Goal: Task Accomplishment & Management: Use online tool/utility

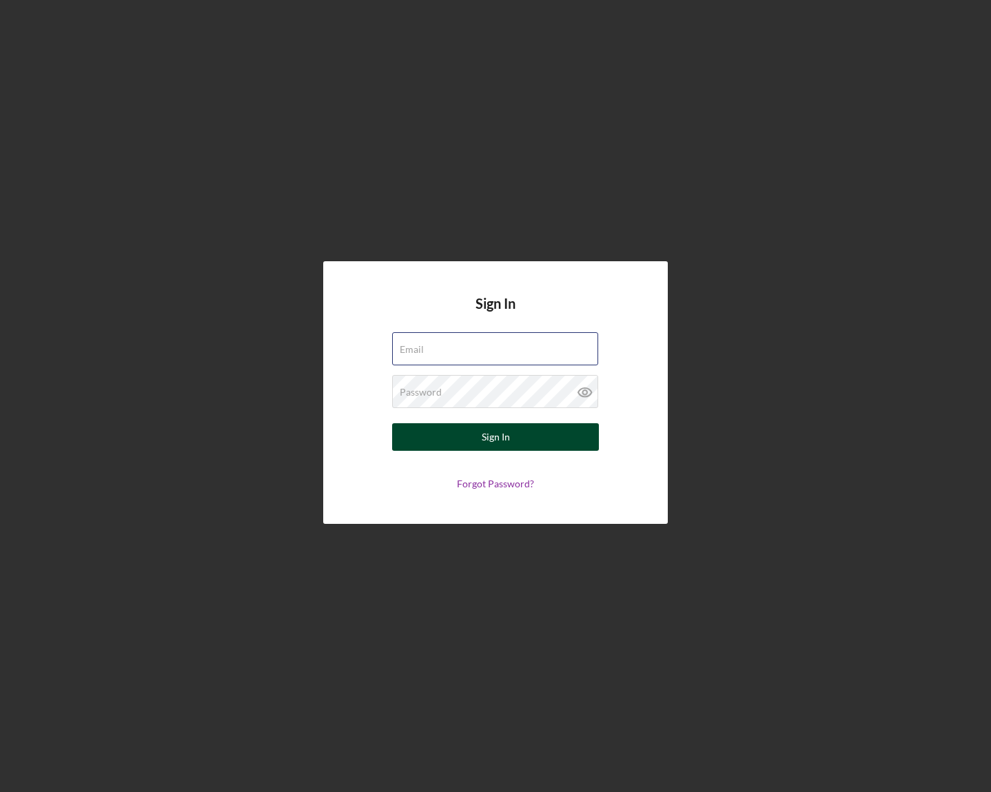
type input "[PERSON_NAME][EMAIL_ADDRESS][PERSON_NAME][DOMAIN_NAME]"
click at [461, 433] on button "Sign In" at bounding box center [495, 437] width 207 height 28
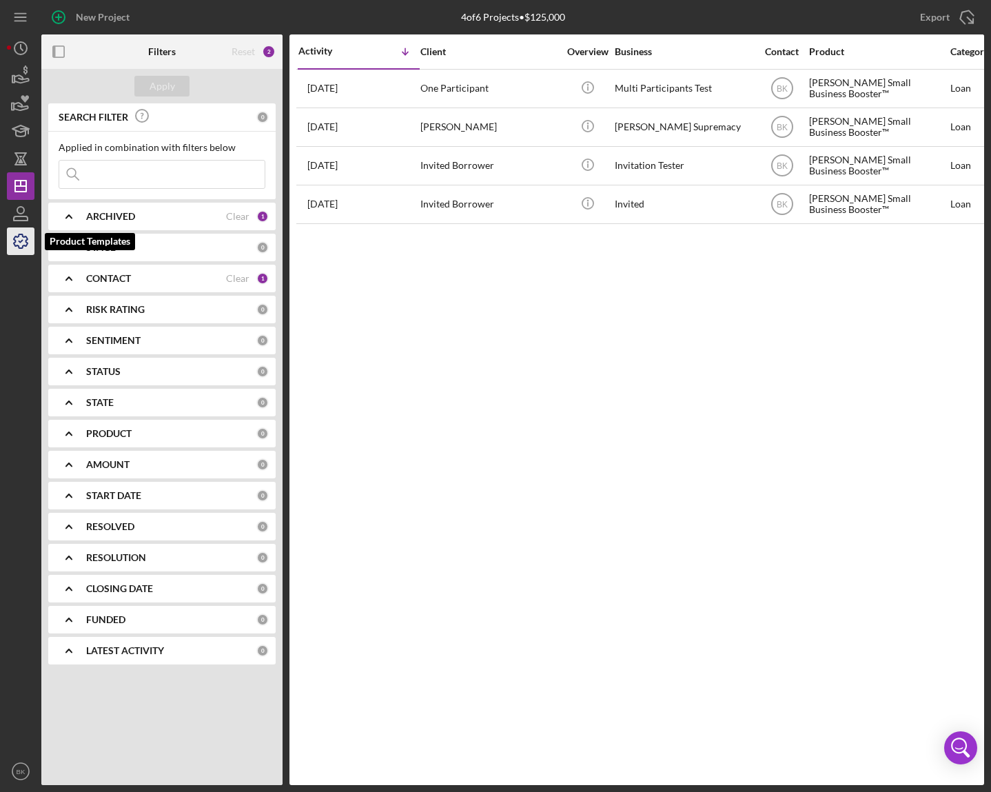
click at [18, 247] on icon "button" at bounding box center [20, 241] width 34 height 34
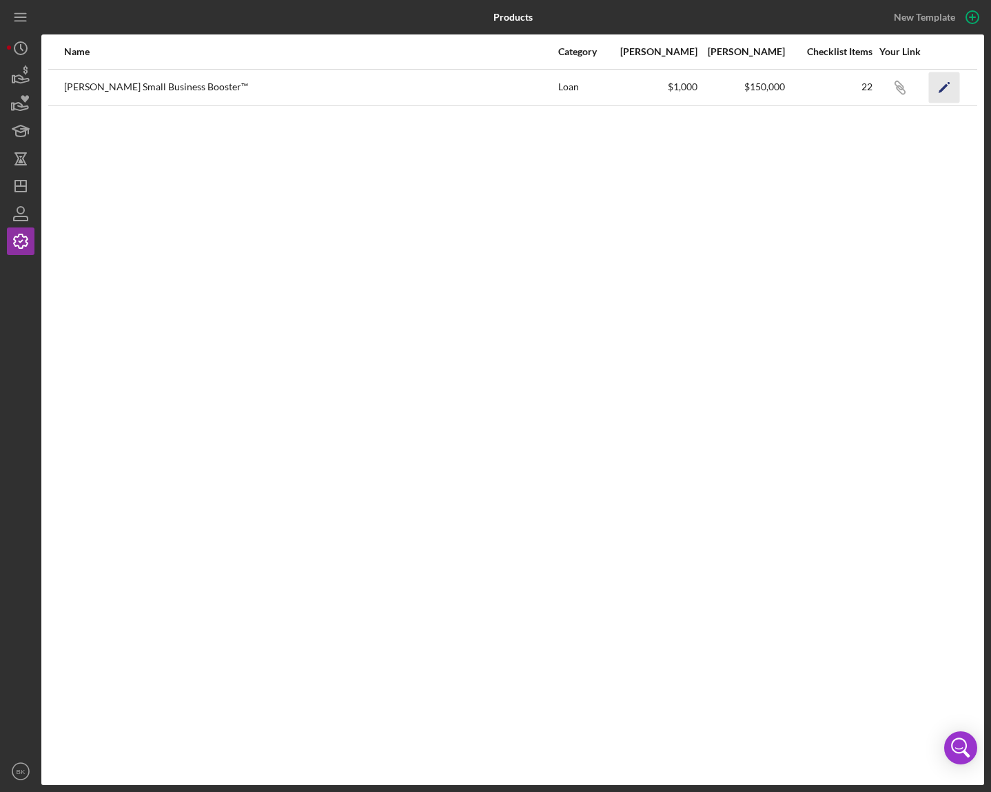
click at [945, 92] on icon "Icon/Edit" at bounding box center [944, 87] width 31 height 31
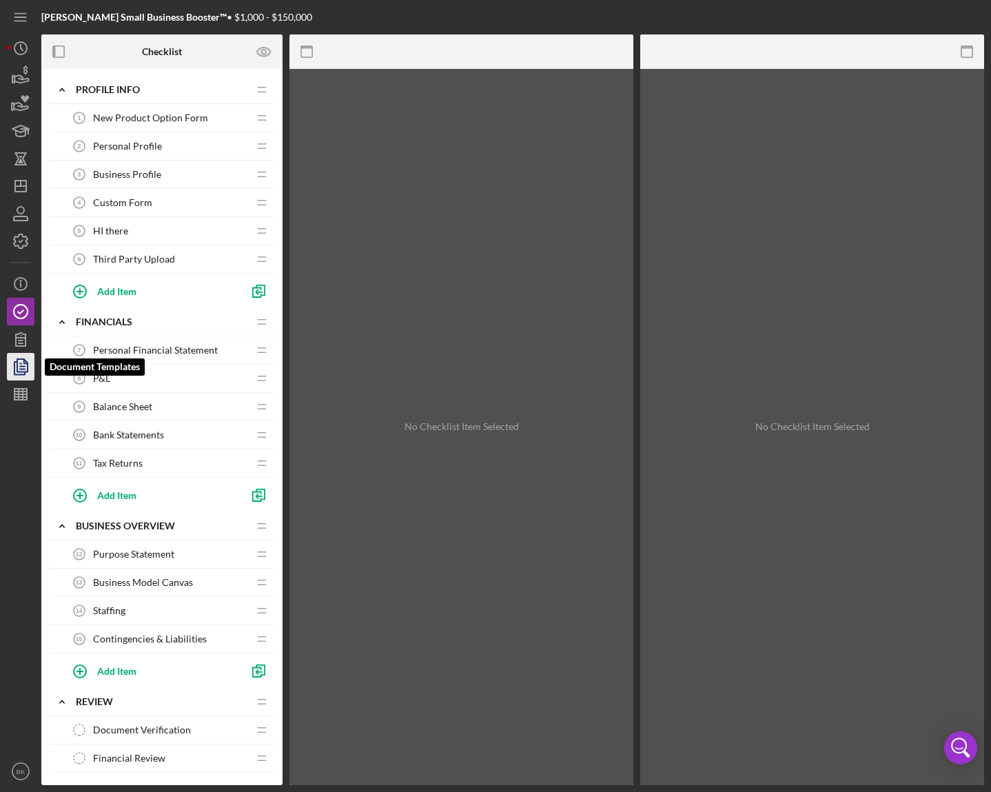
click at [26, 376] on icon "button" at bounding box center [20, 366] width 34 height 34
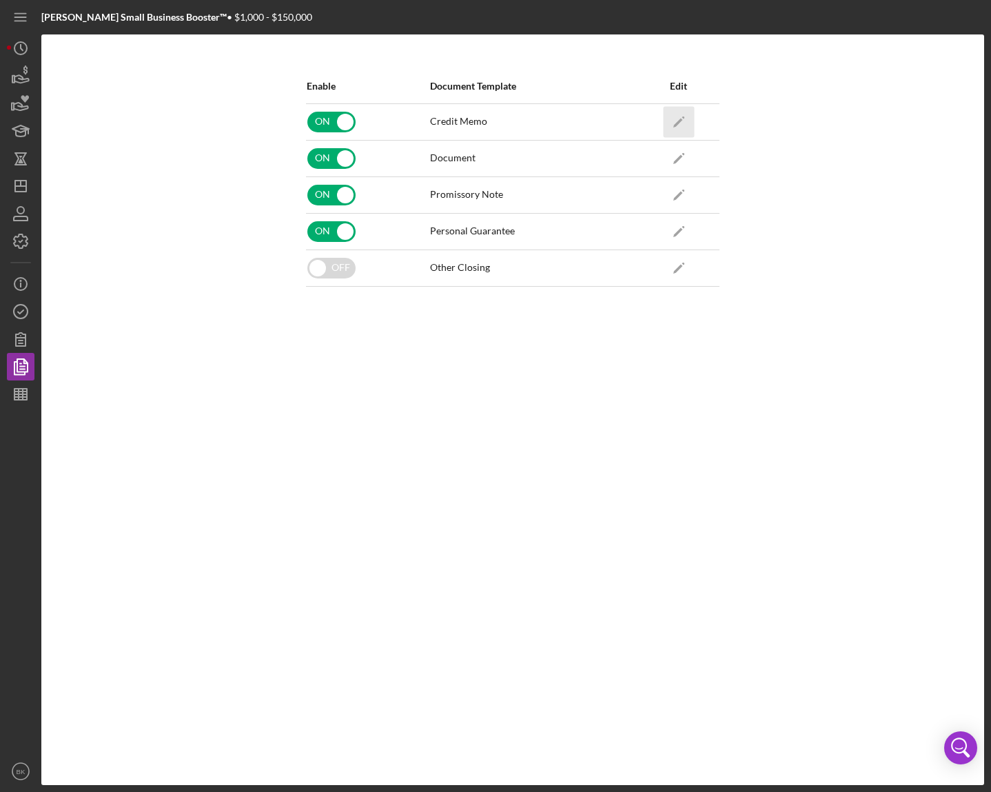
click at [675, 119] on icon "Icon/Edit" at bounding box center [678, 121] width 31 height 31
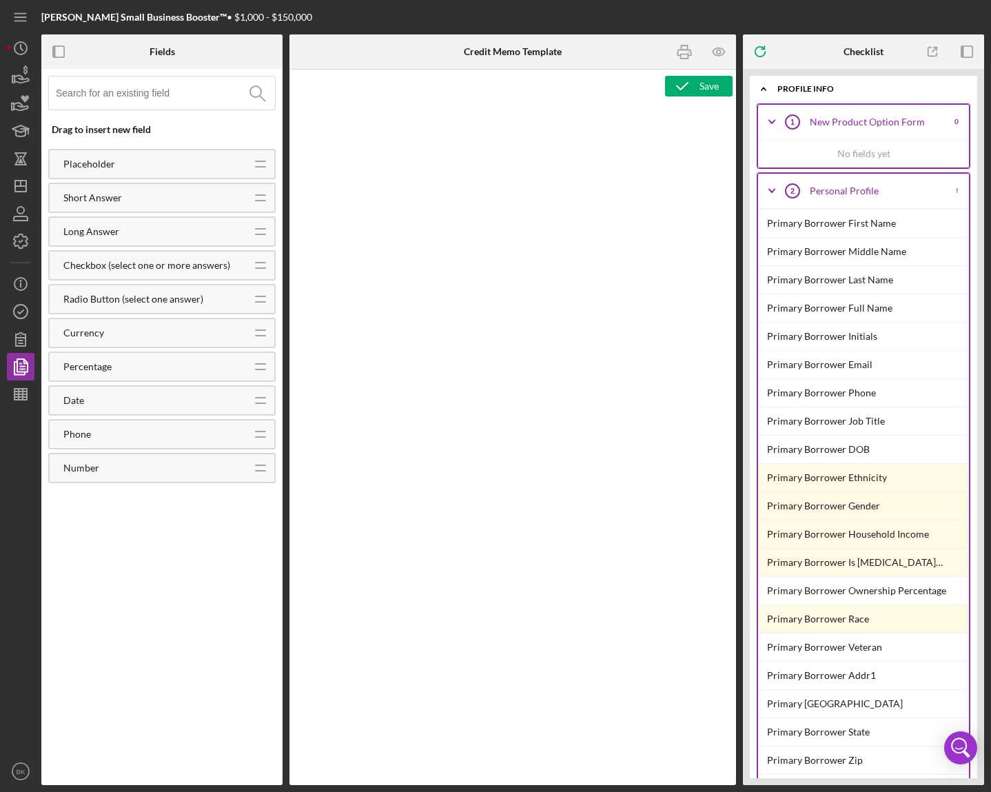
type textarea "<h1>Credit Memo</h1> <p><span id="e2e4ac84-c79b-407b-a845-d13cb1334624" class="…"
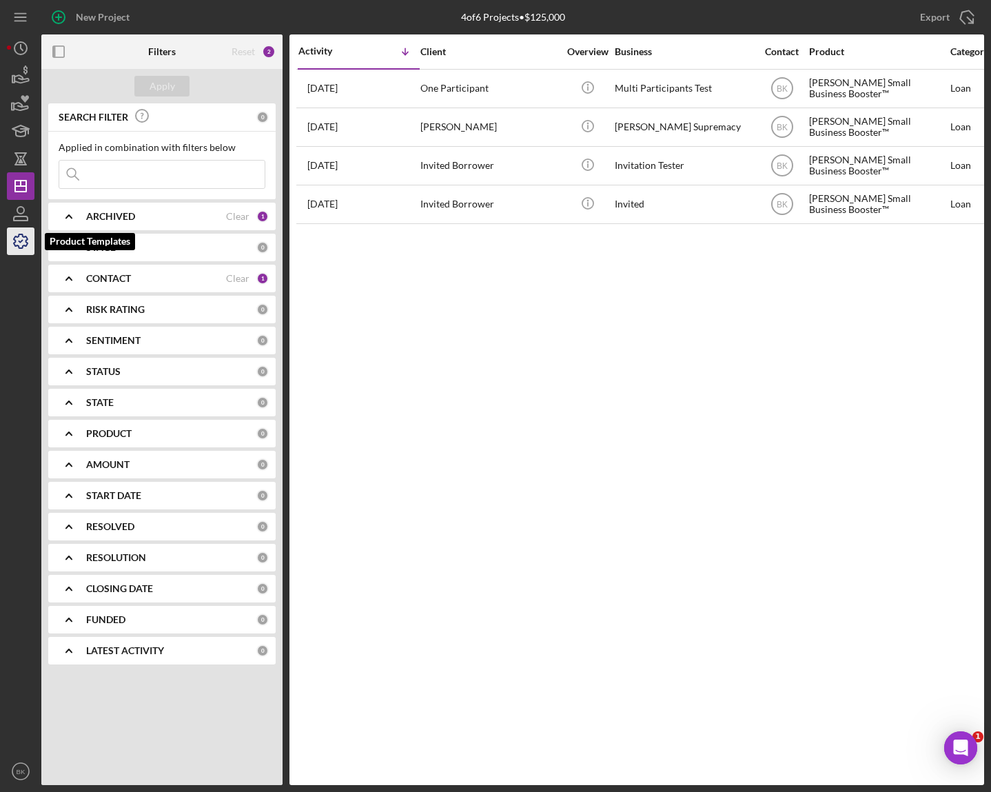
click at [23, 241] on icon "button" at bounding box center [20, 241] width 34 height 34
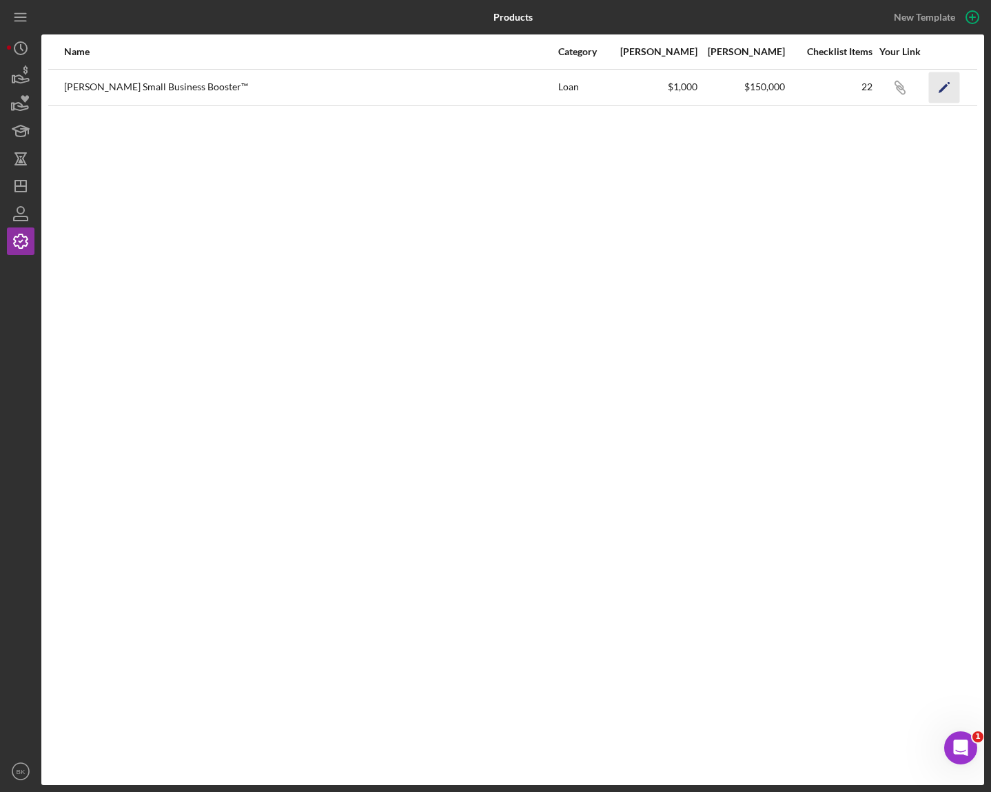
click at [953, 87] on icon "Icon/Edit" at bounding box center [944, 87] width 31 height 31
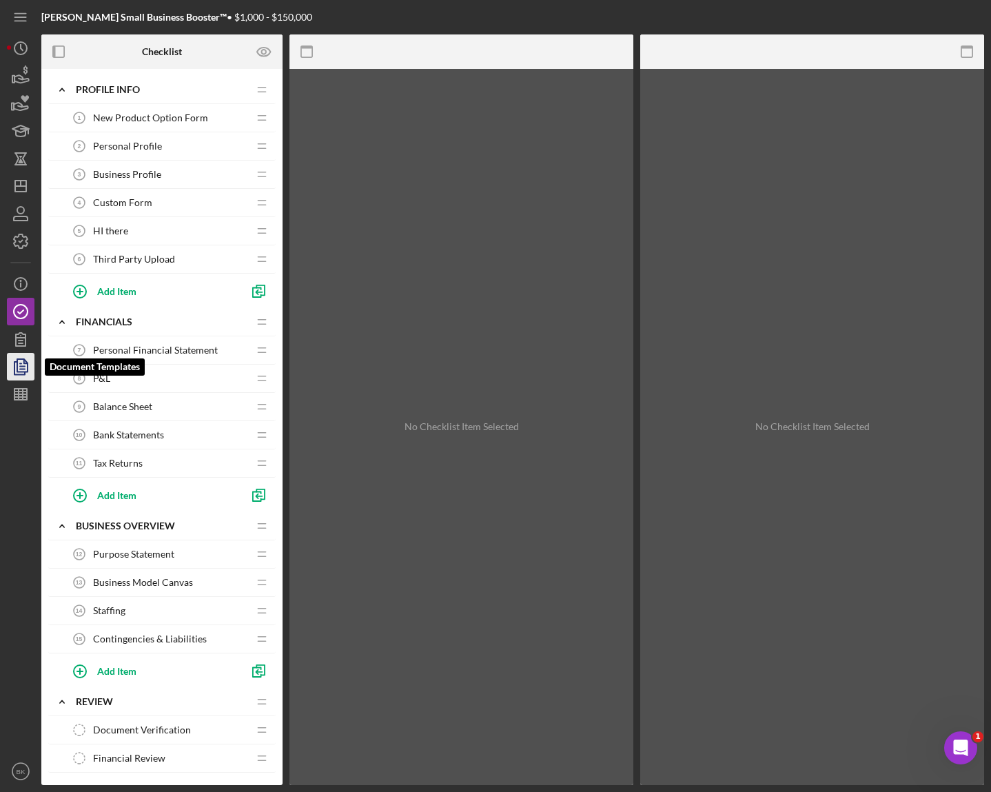
click at [12, 376] on icon "button" at bounding box center [20, 366] width 34 height 34
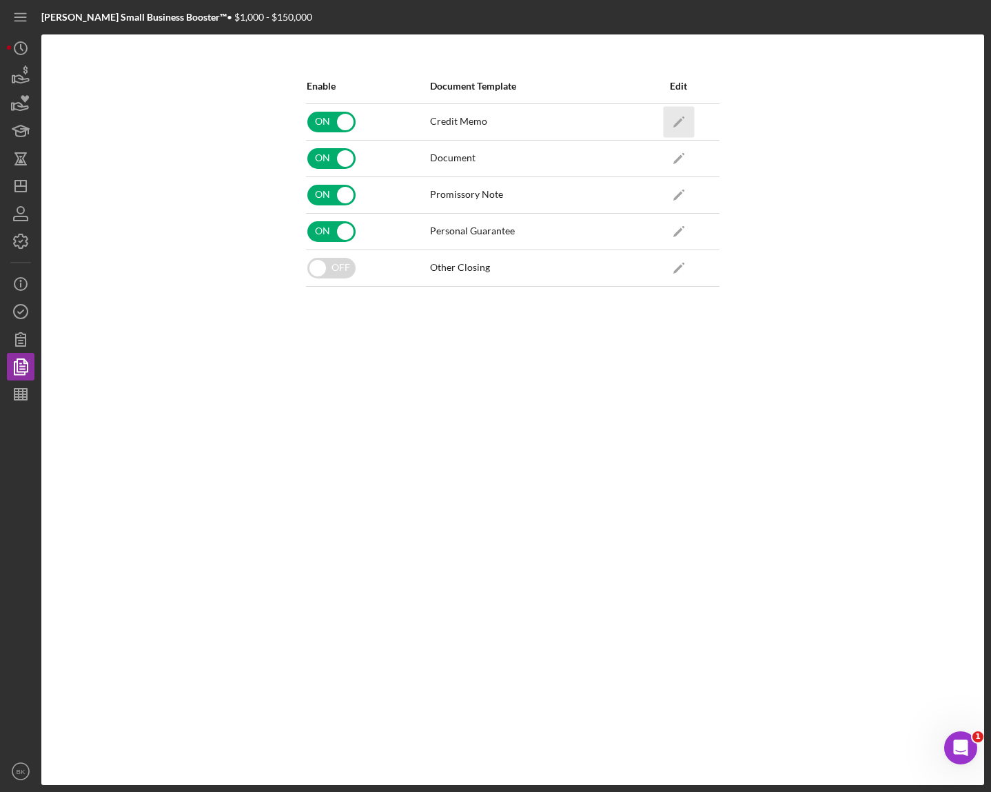
click at [682, 124] on icon "Icon/Edit" at bounding box center [678, 121] width 31 height 31
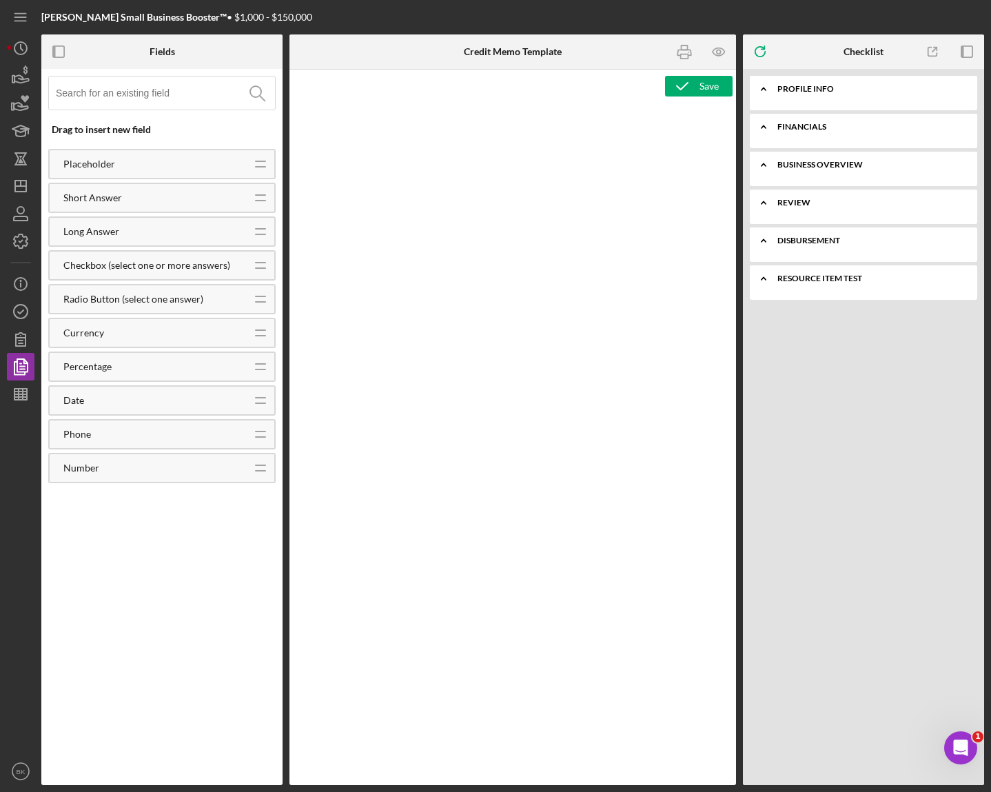
type textarea "<h1>Credit Memo</h1> <p><span id="e2e4ac84-c79b-407b-a845-d13cb1334624" class="…"
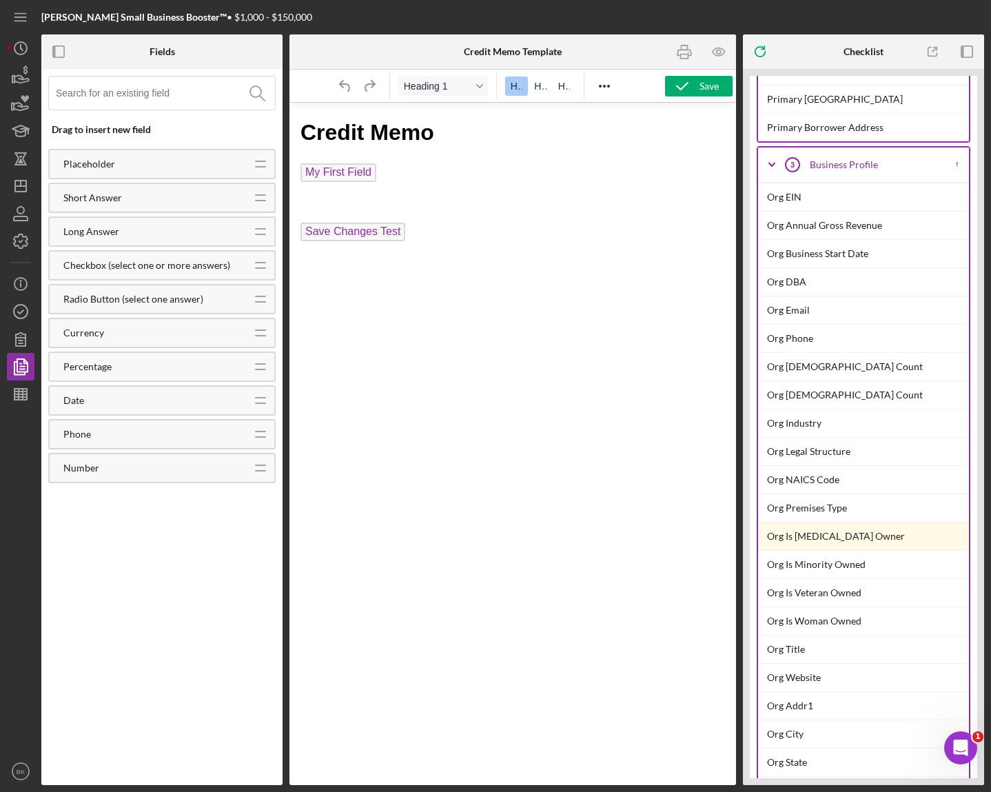
scroll to position [574, 0]
